Goal: Transaction & Acquisition: Purchase product/service

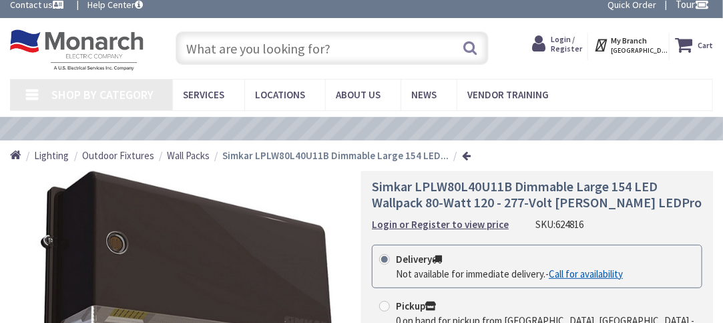
type input "[GEOGRAPHIC_DATA], [STREET_ADDRESS]"
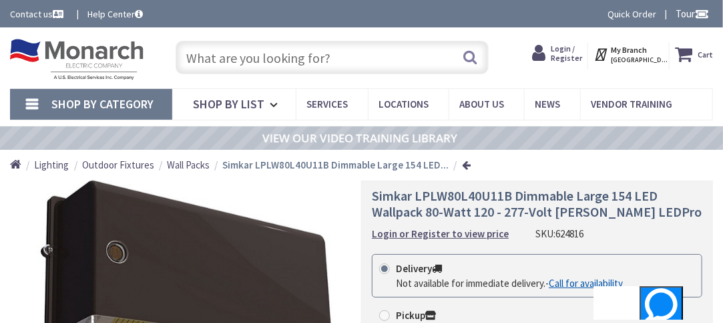
click at [198, 162] on span "Wall Packs" at bounding box center [188, 164] width 43 height 13
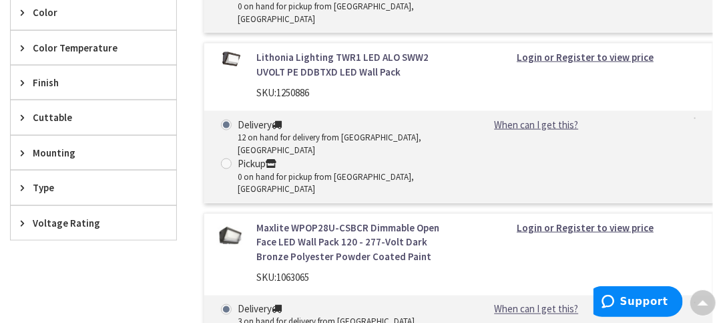
scroll to position [467, 0]
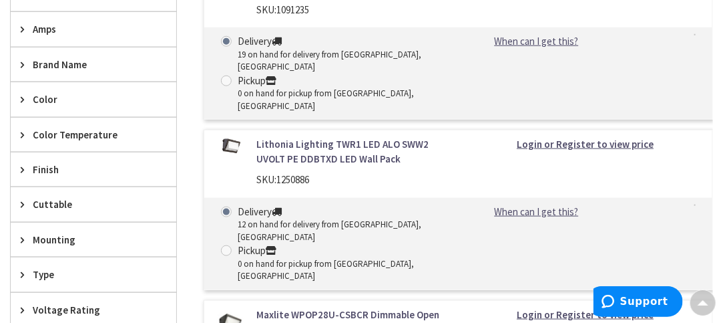
click at [51, 65] on span "Brand Name" at bounding box center [87, 64] width 109 height 14
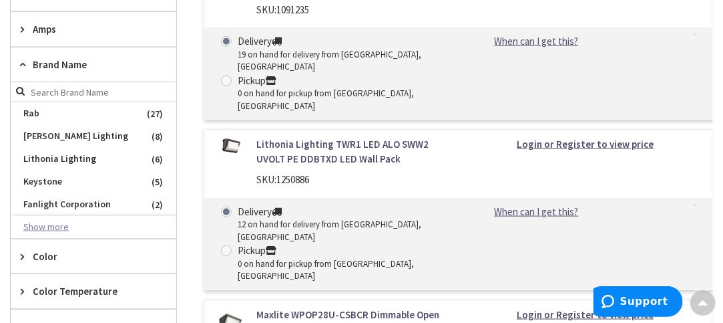
click at [53, 225] on button "Show more" at bounding box center [94, 227] width 166 height 23
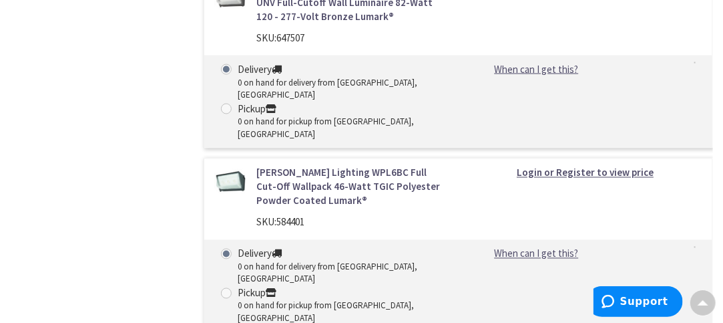
scroll to position [4140, 0]
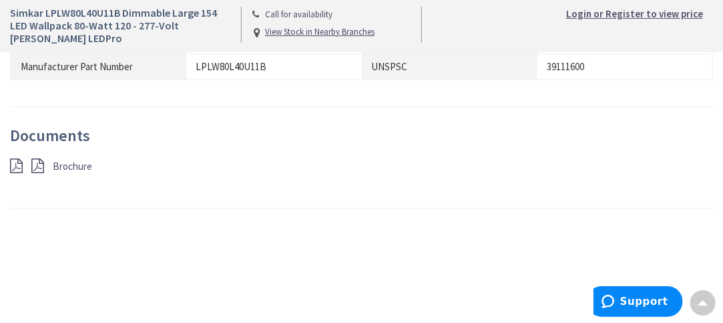
scroll to position [1269, 0]
